Goal: Transaction & Acquisition: Purchase product/service

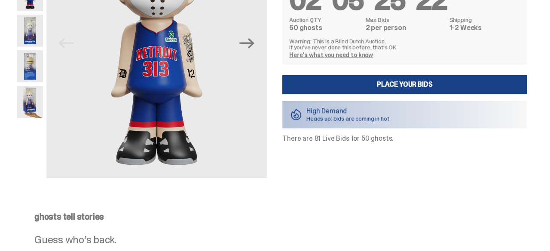
scroll to position [126, 0]
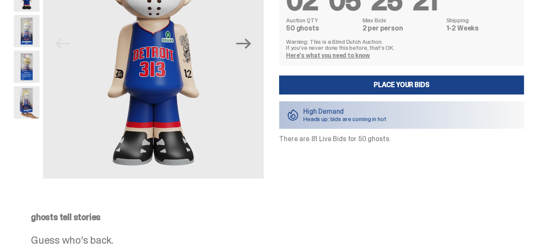
click at [309, 53] on link "Here's what you need to know" at bounding box center [328, 56] width 84 height 8
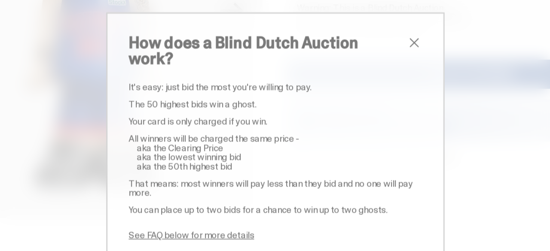
click at [360, 70] on span "close" at bounding box center [365, 64] width 10 height 10
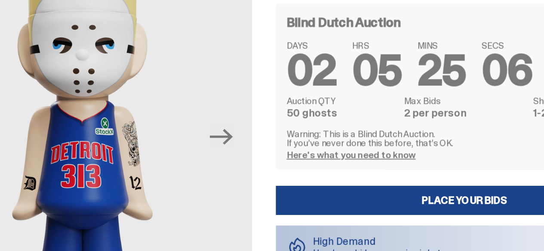
scroll to position [81, 0]
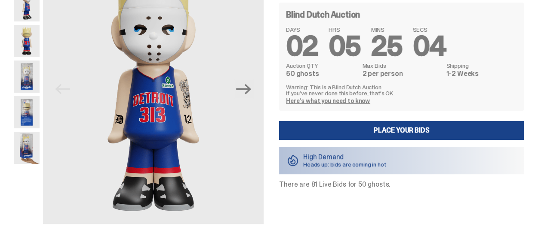
click at [39, 66] on img at bounding box center [27, 77] width 26 height 32
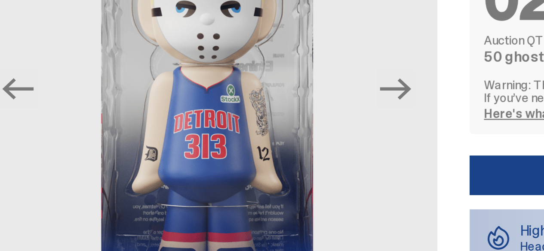
scroll to position [81, 0]
